Goal: Go to known website: Access a specific website the user already knows

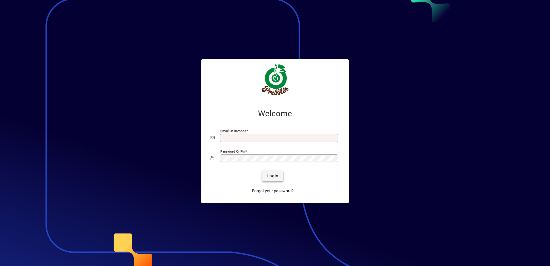
type input "**********"
click at [269, 177] on span "Login" at bounding box center [273, 176] width 12 height 6
